Goal: Task Accomplishment & Management: Manage account settings

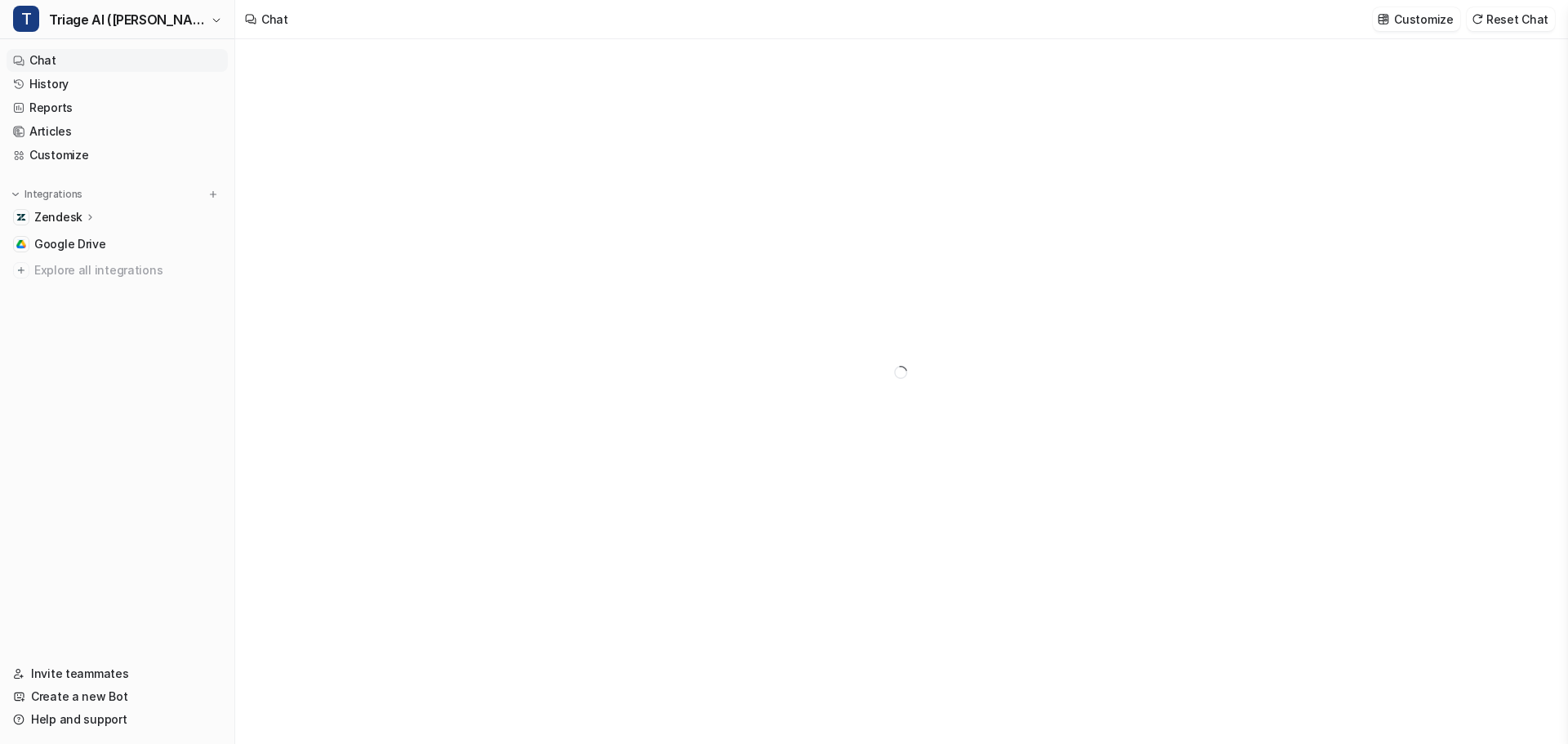
type textarea "**********"
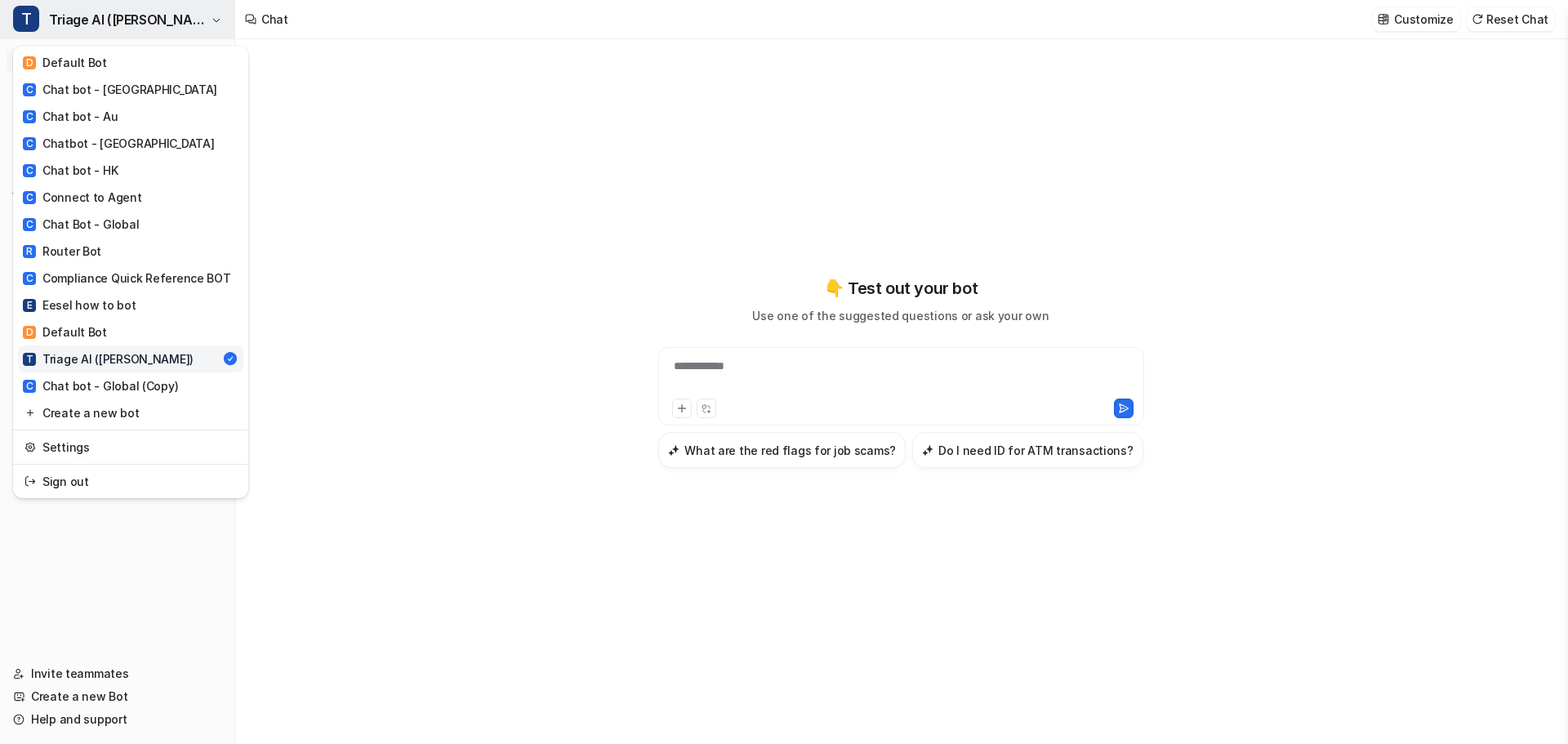
click at [68, 18] on span "Triage AI ([PERSON_NAME])" at bounding box center [127, 19] width 157 height 22
click at [65, 434] on link "Settings" at bounding box center [130, 448] width 226 height 27
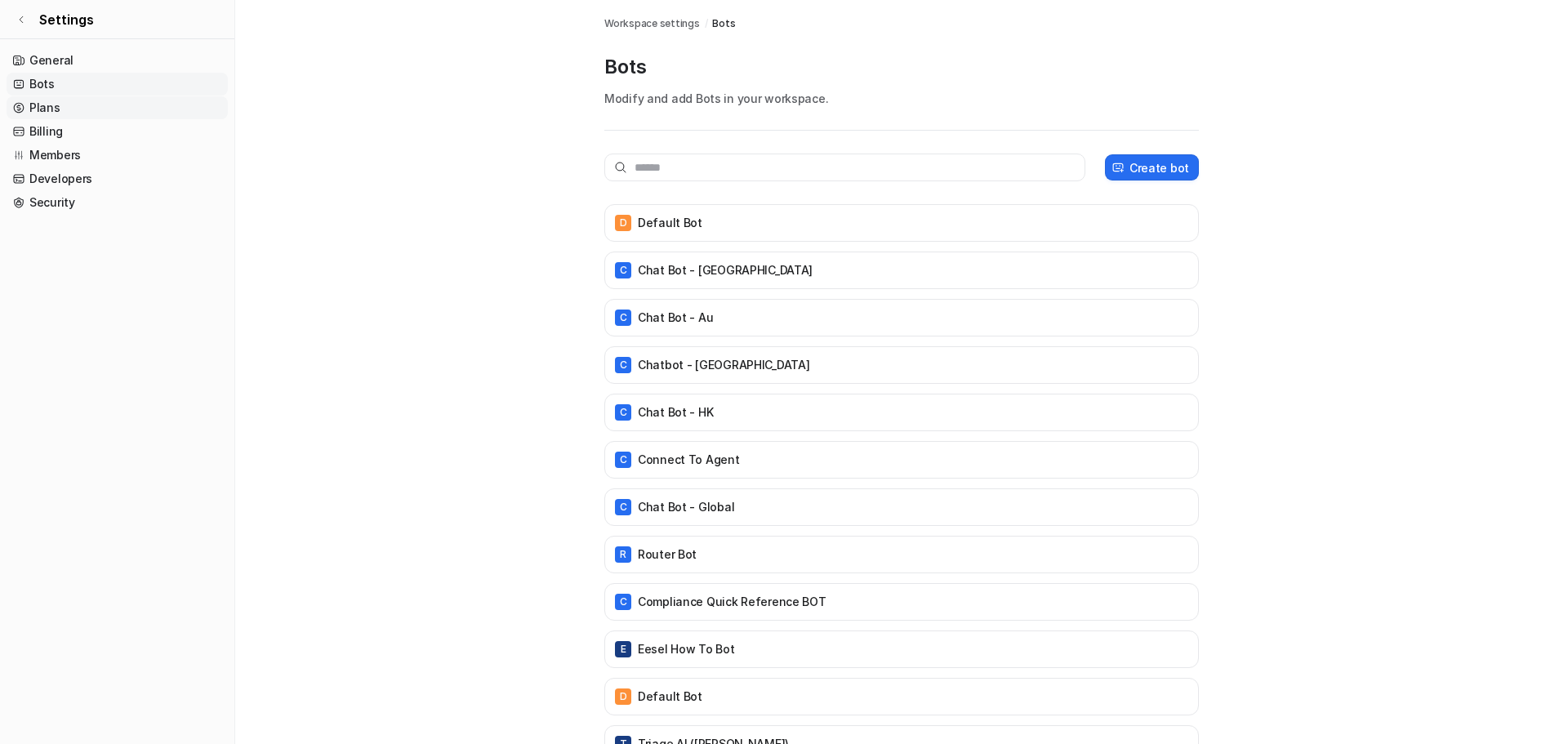
click at [75, 97] on link "Plans" at bounding box center [117, 108] width 221 height 22
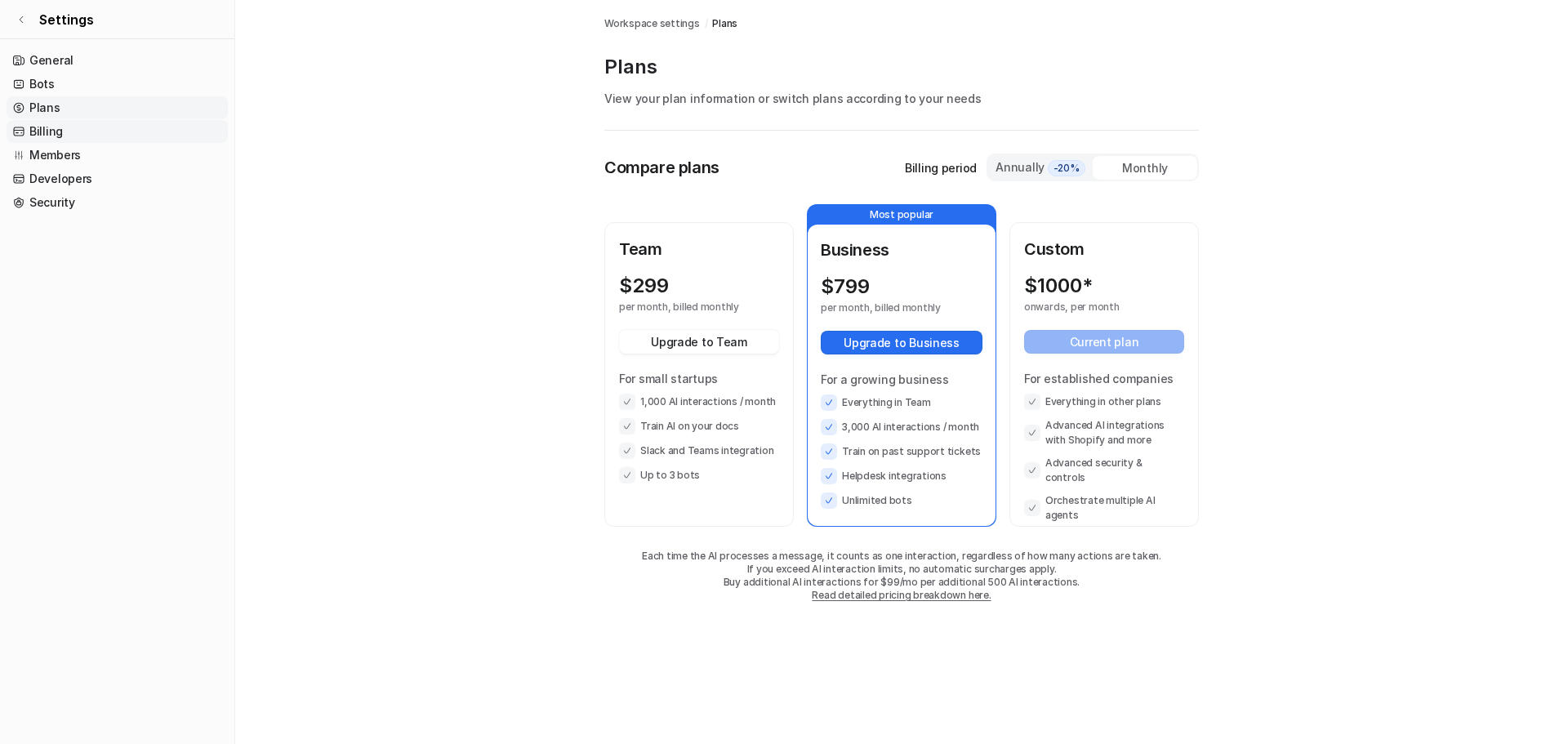
click at [72, 120] on link "Billing" at bounding box center [117, 131] width 221 height 22
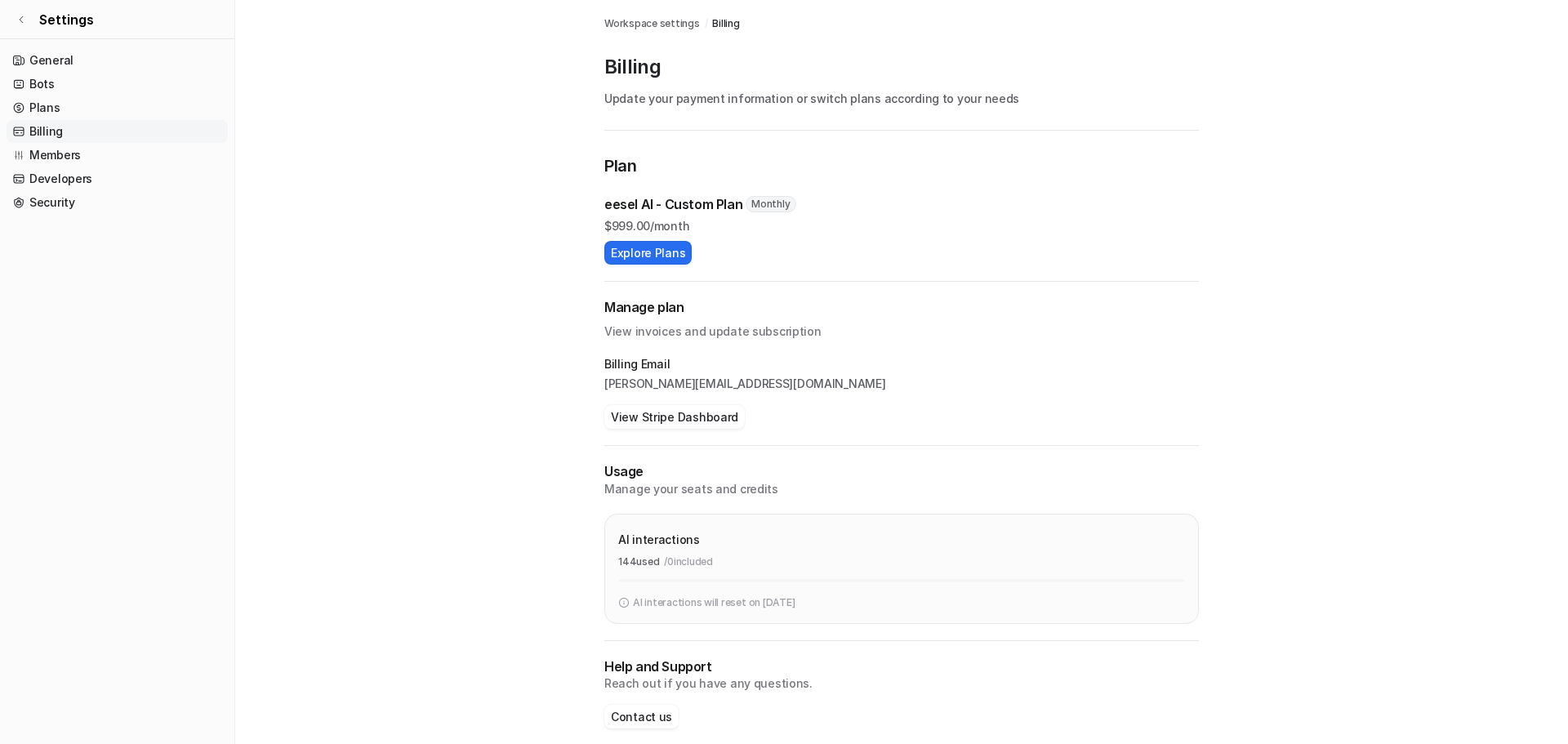
click at [511, 149] on main "Workspace settings / Billing Billing Update your payment information or switch …" at bounding box center [902, 380] width 1333 height 762
click at [53, 97] on link "Plans" at bounding box center [117, 108] width 221 height 22
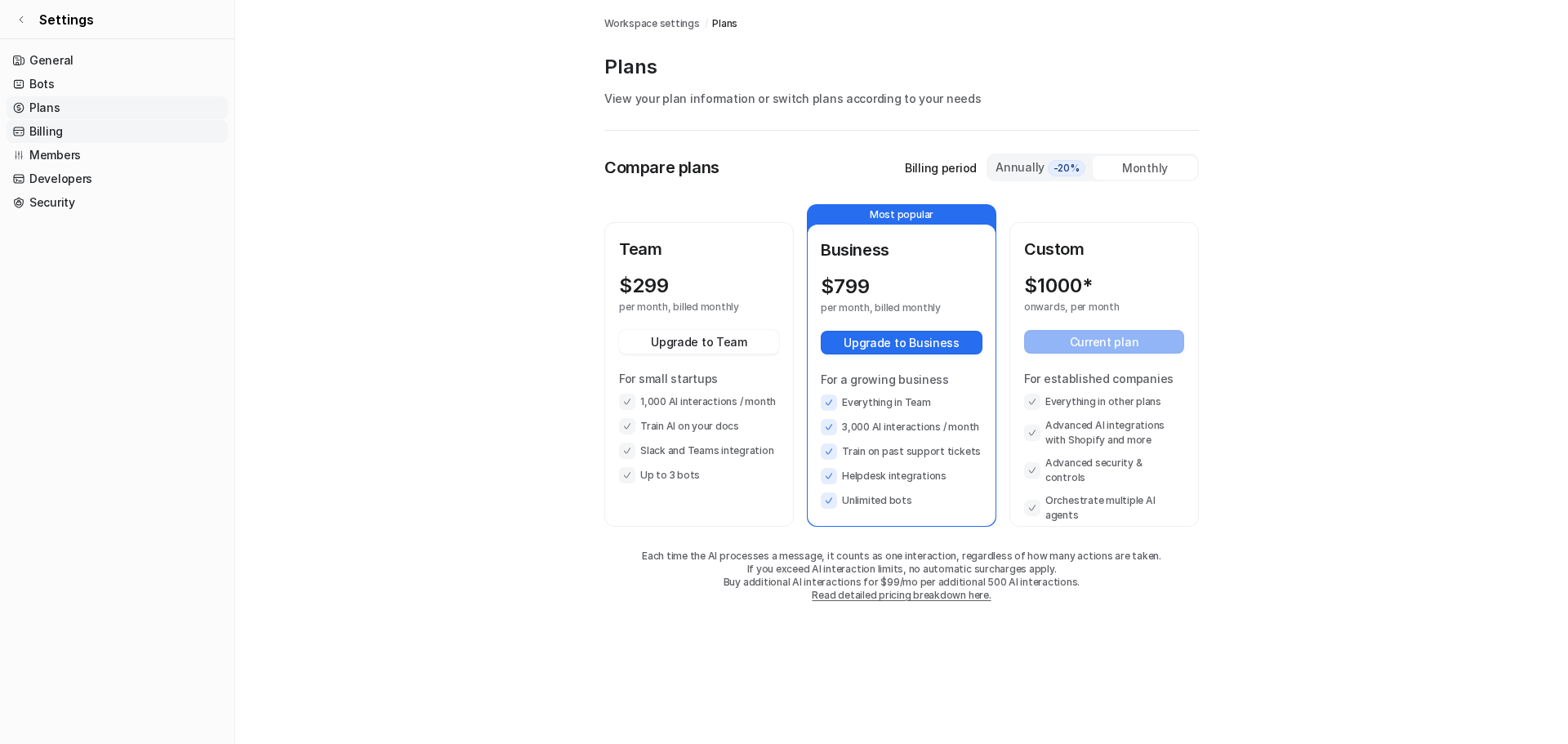
click at [51, 120] on link "Billing" at bounding box center [117, 131] width 221 height 22
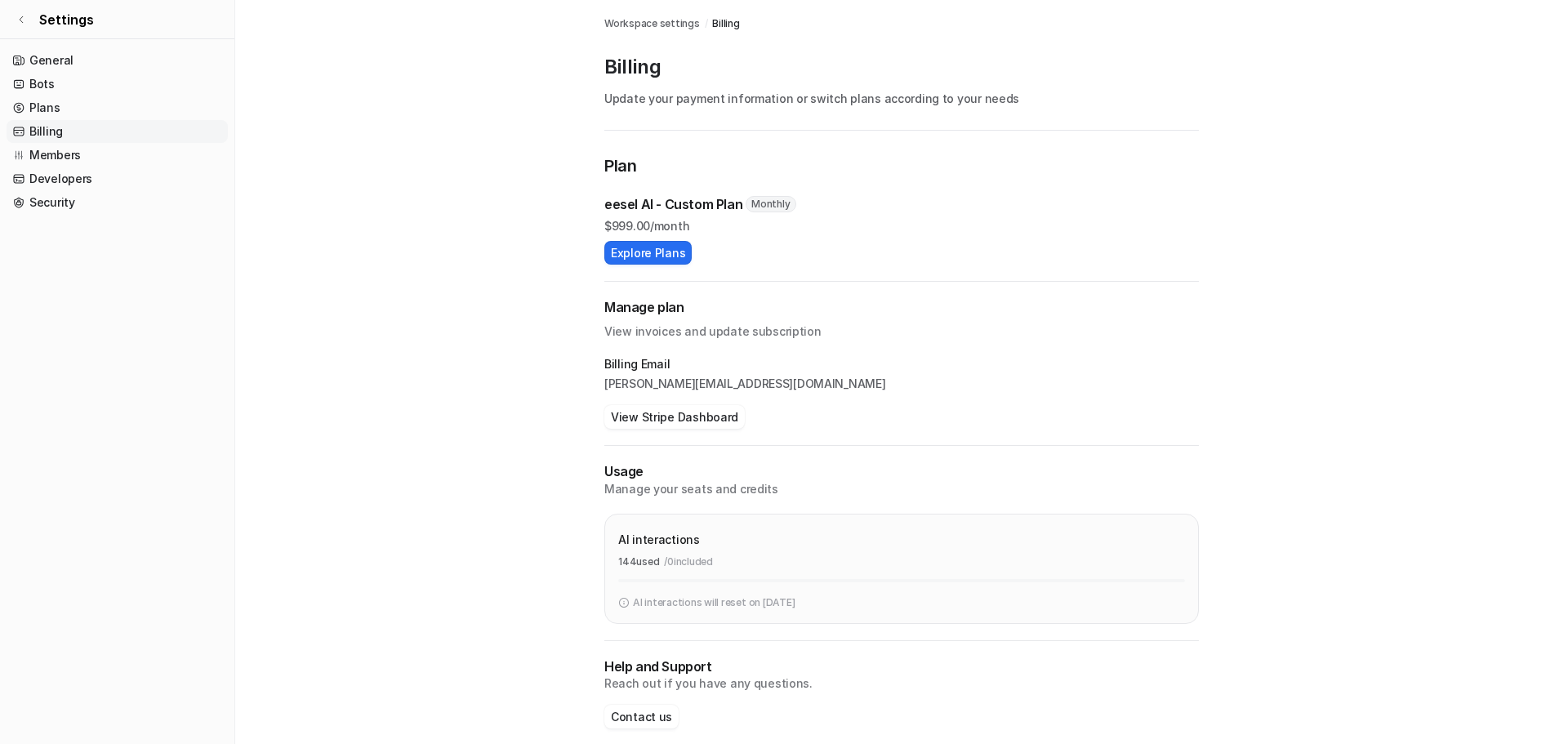
click at [69, 120] on link "Billing" at bounding box center [117, 131] width 221 height 22
click at [619, 17] on span "Workspace settings" at bounding box center [652, 23] width 96 height 15
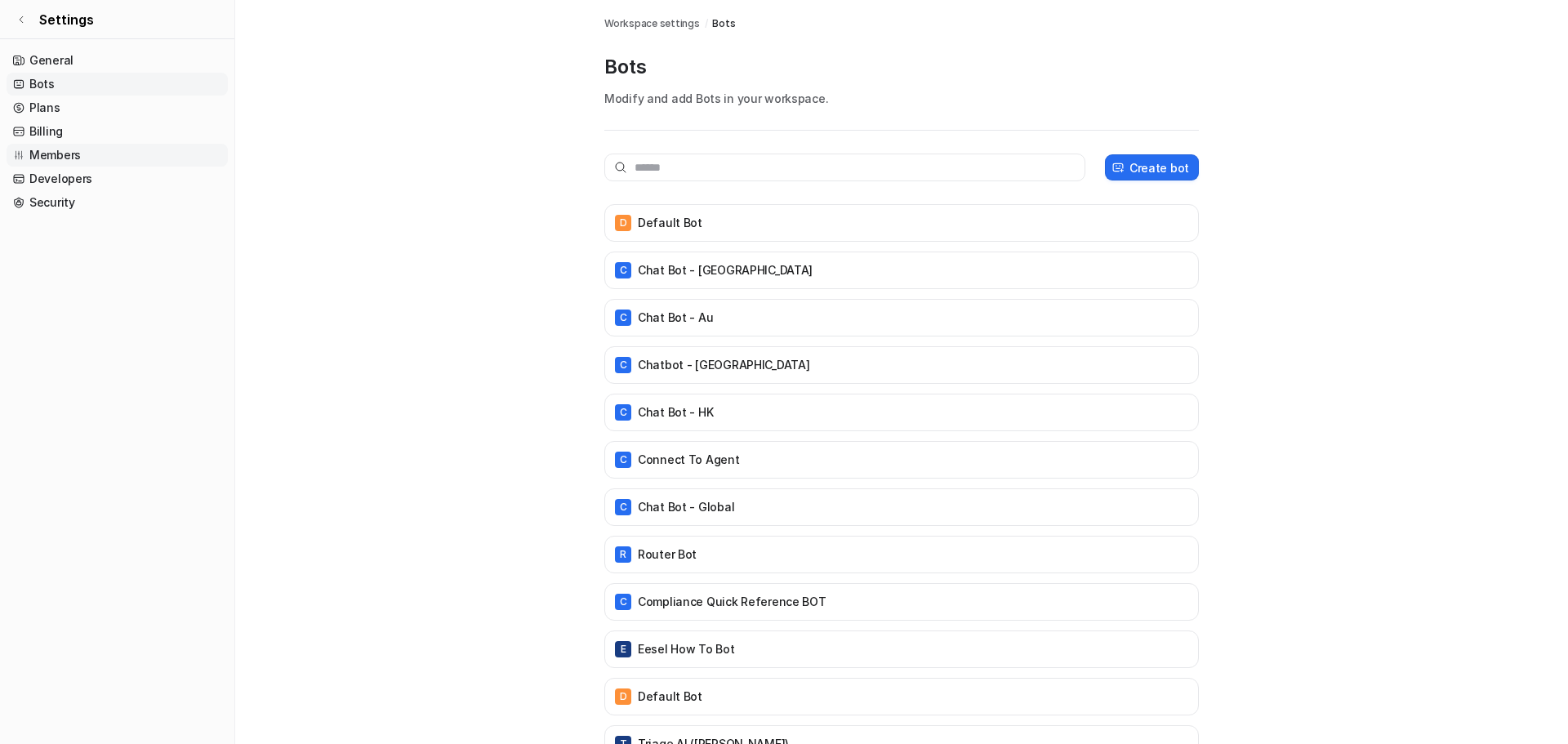
click at [26, 144] on link "Members" at bounding box center [117, 154] width 221 height 22
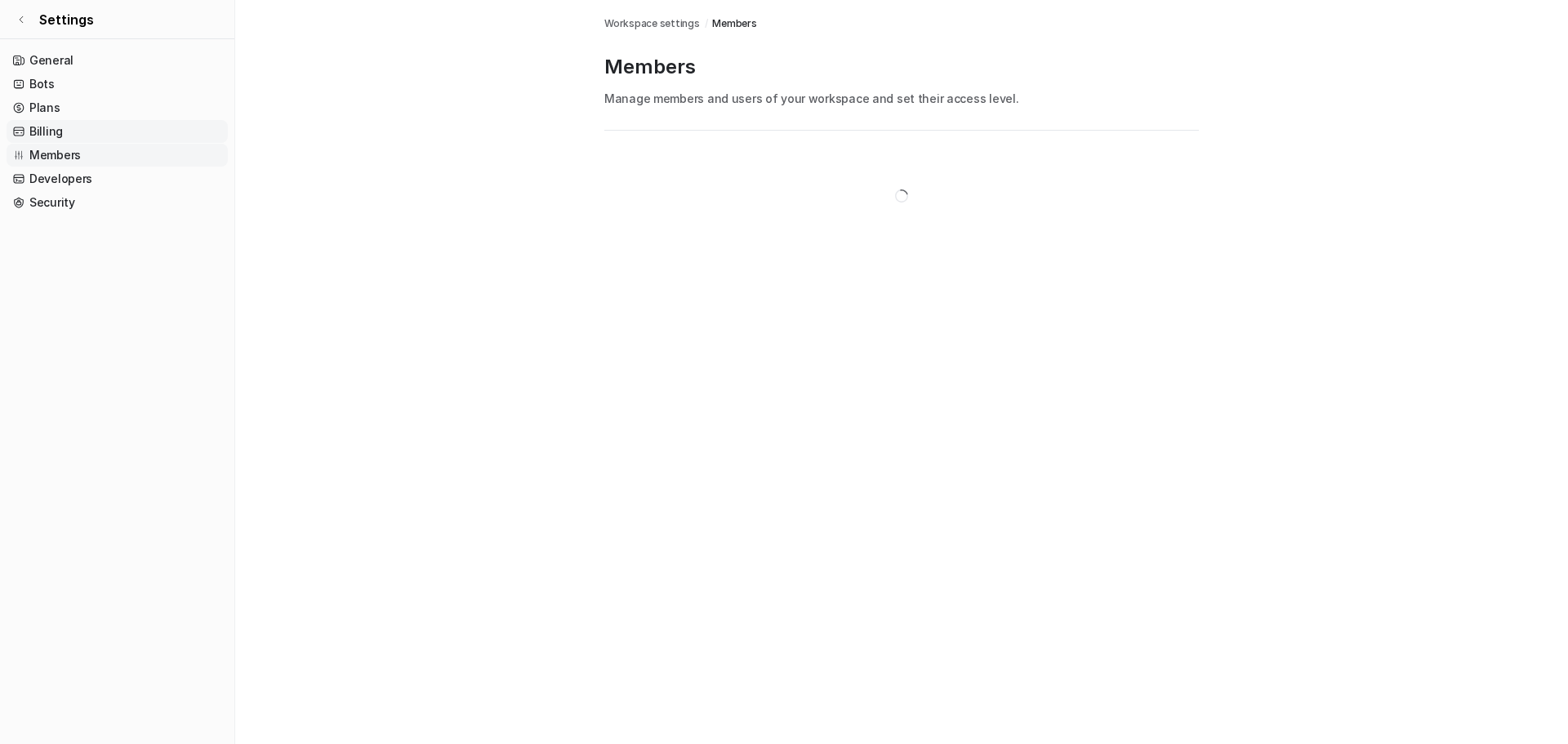
click at [33, 120] on link "Billing" at bounding box center [117, 131] width 221 height 22
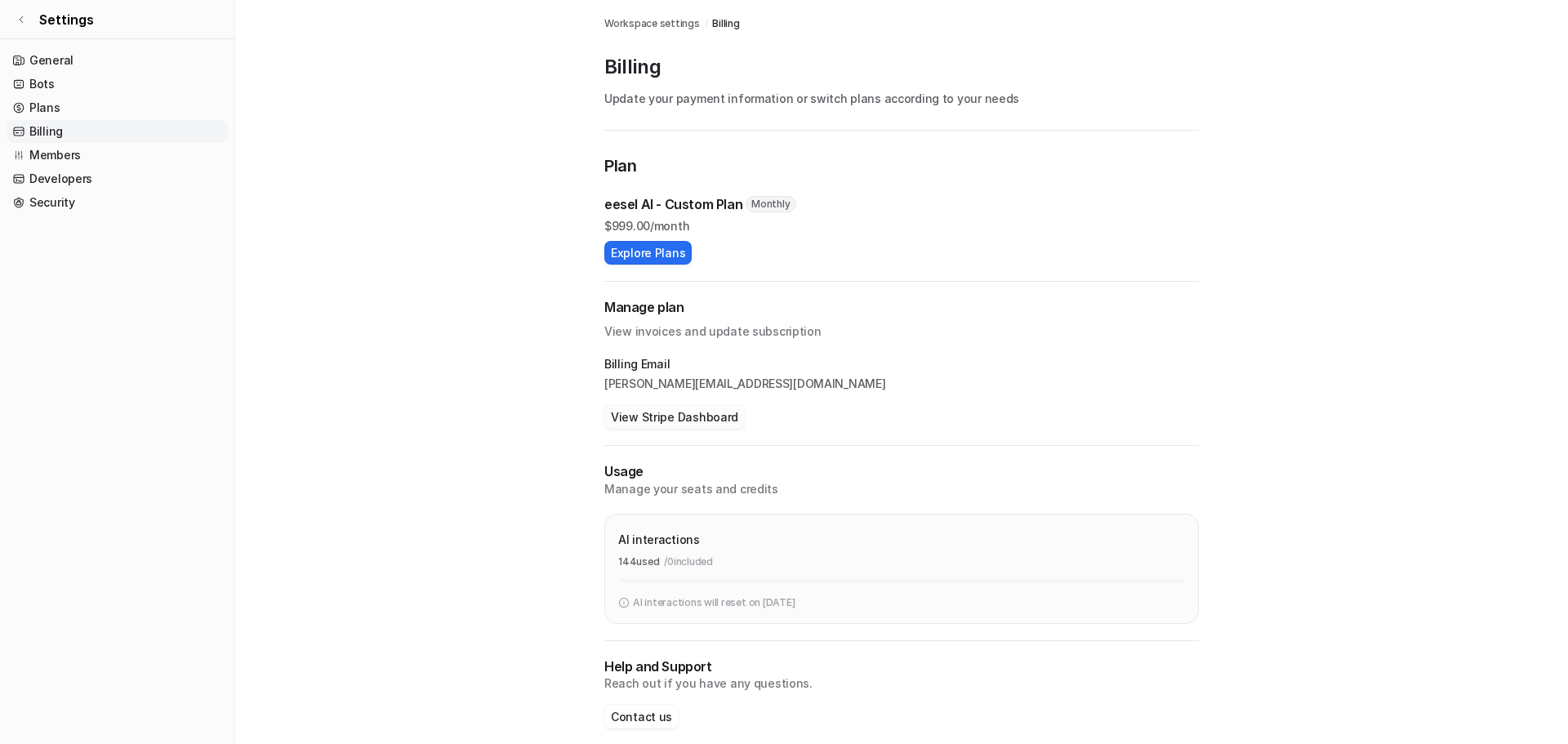
click at [605, 405] on button "View Stripe Dashboard" at bounding box center [675, 416] width 141 height 23
